Goal: Navigation & Orientation: Understand site structure

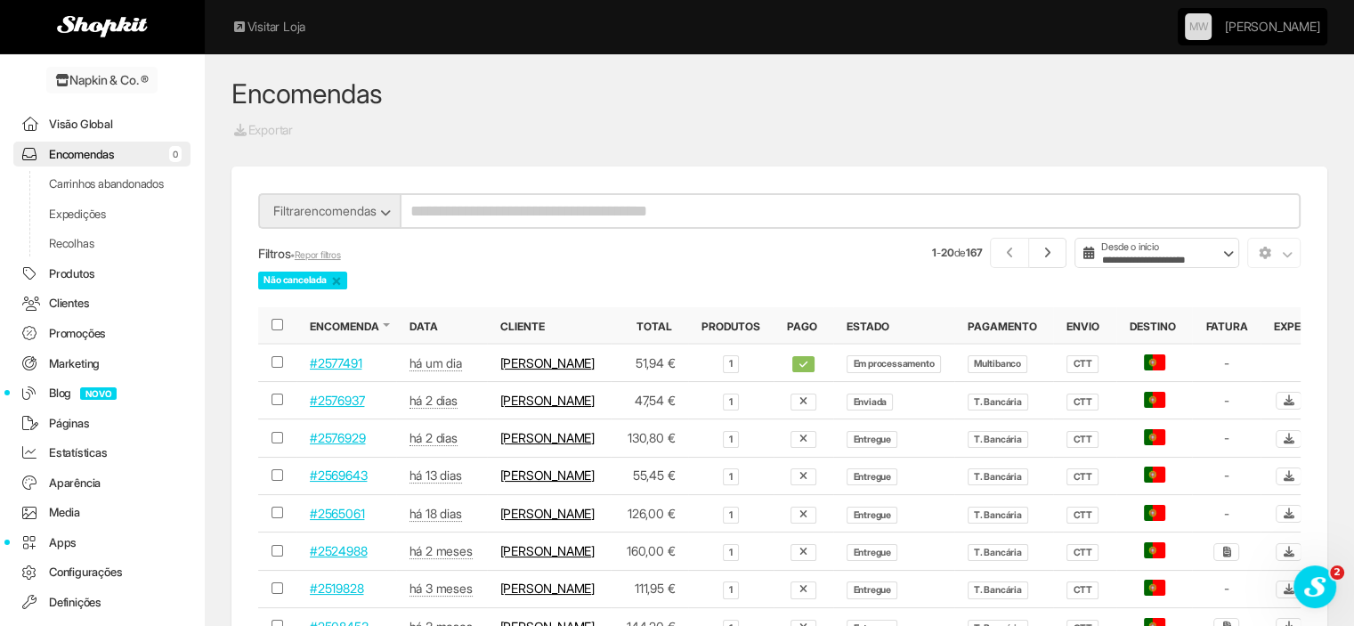
click at [91, 400] on span "NOVO" at bounding box center [98, 393] width 36 height 12
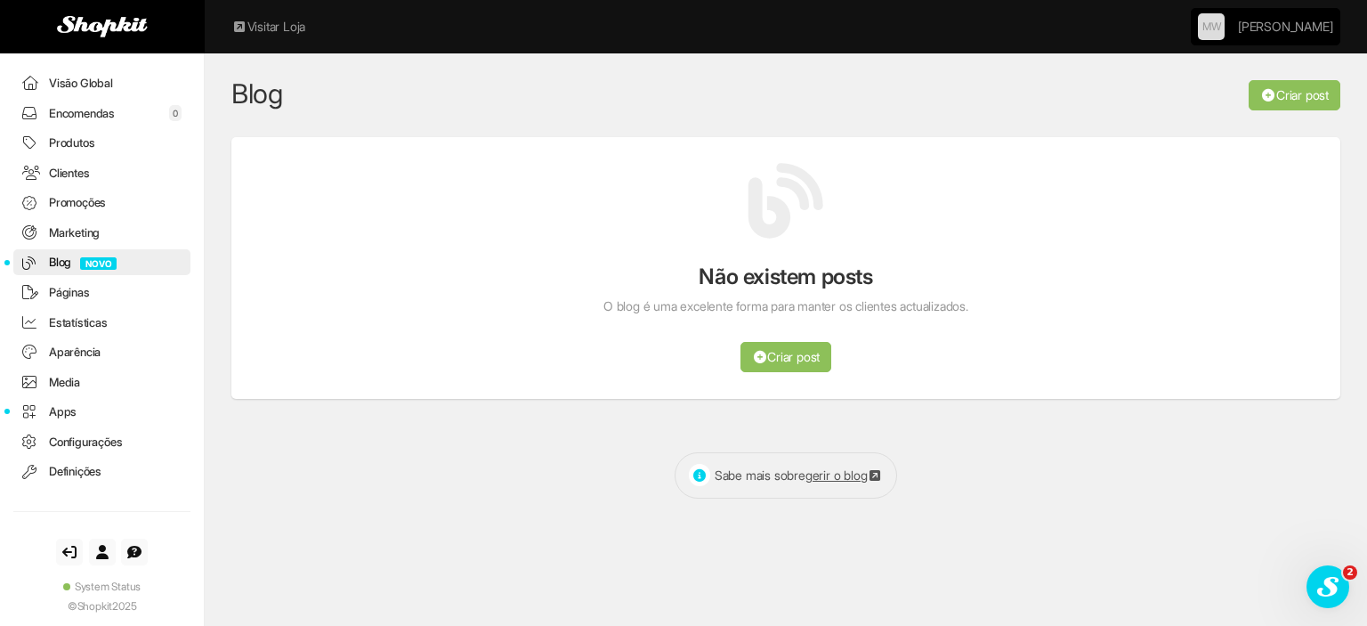
click at [106, 78] on link "Visão Global" at bounding box center [101, 83] width 177 height 26
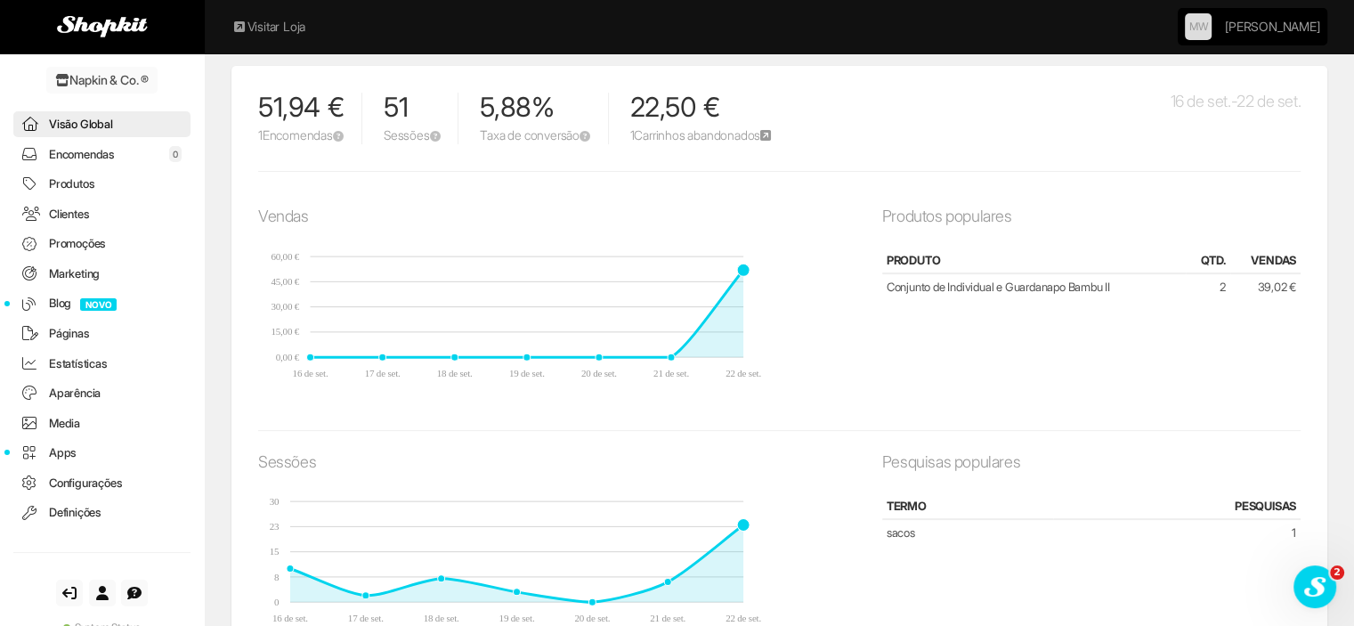
scroll to position [497, 0]
